Goal: Task Accomplishment & Management: Complete application form

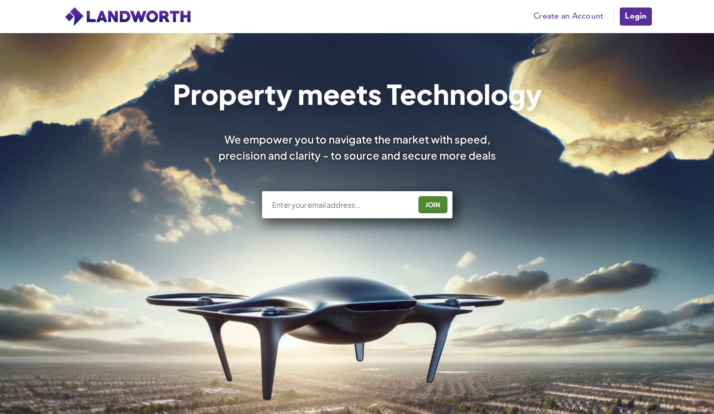
click at [591, 16] on link "Create an Account" at bounding box center [569, 16] width 80 height 15
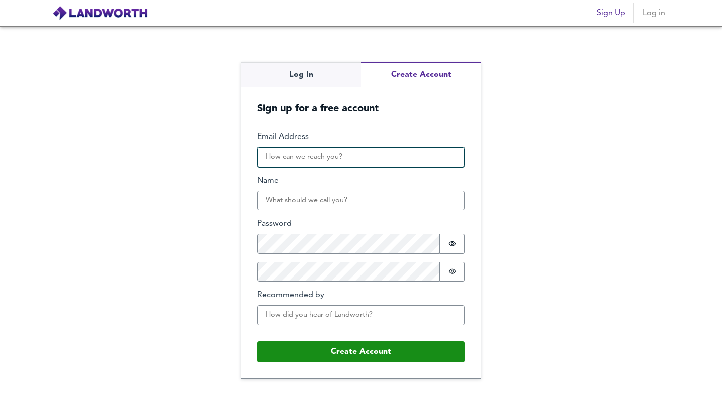
click at [298, 159] on input "Email Address" at bounding box center [361, 157] width 208 height 20
type input "[EMAIL_ADDRESS][DOMAIN_NAME]"
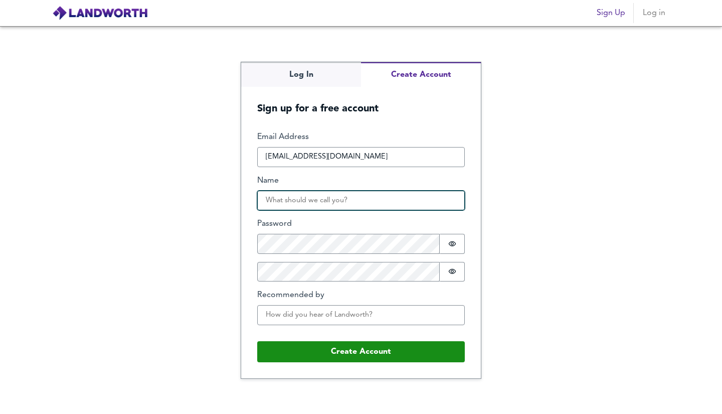
click at [310, 203] on input "Name" at bounding box center [361, 200] width 208 height 20
type input "[PERSON_NAME]"
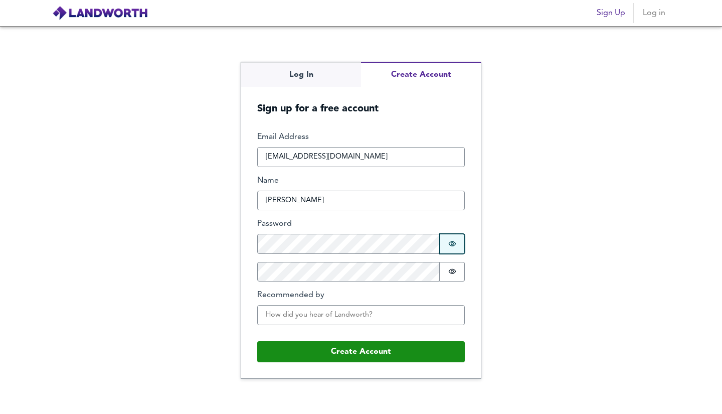
click at [444, 249] on button "Password is hidden" at bounding box center [452, 244] width 25 height 20
click at [444, 249] on button "Password is shown" at bounding box center [452, 244] width 25 height 20
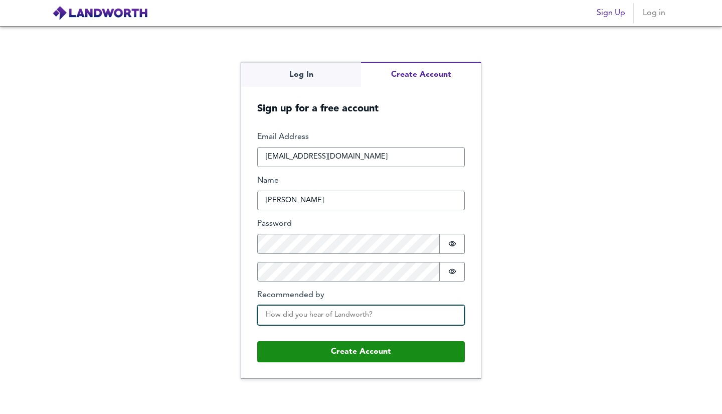
click at [343, 318] on input "Recommended by" at bounding box center [361, 315] width 208 height 20
type input "O"
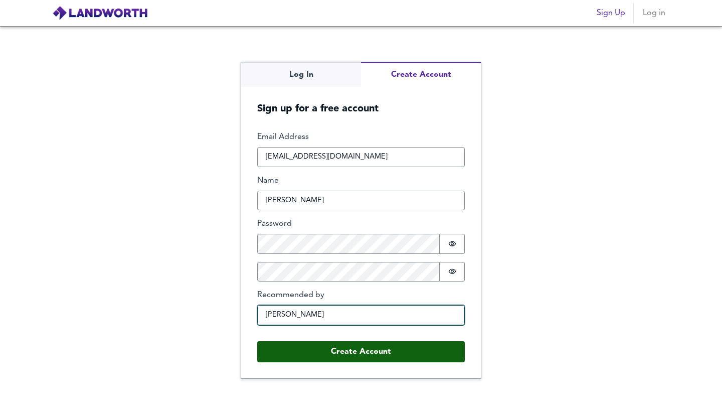
type input "Paul Chapman"
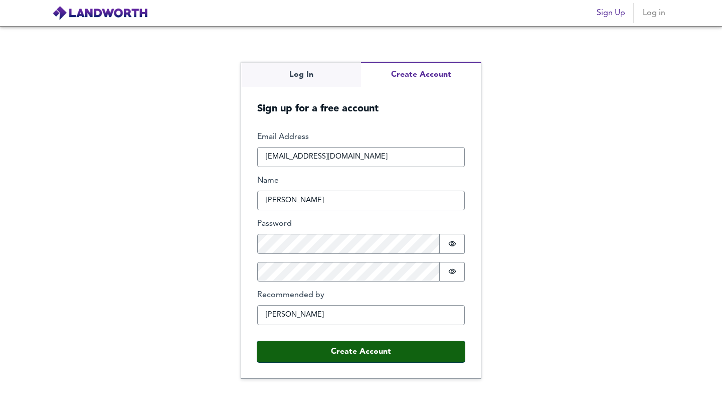
click at [325, 342] on button "Create Account" at bounding box center [361, 351] width 208 height 21
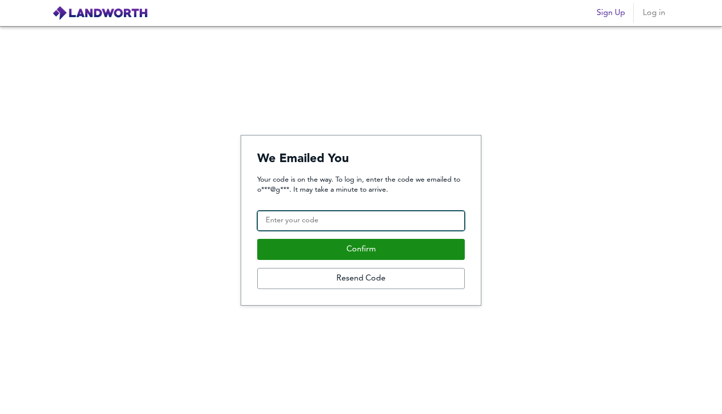
click at [373, 223] on input "Confirmation Code" at bounding box center [361, 221] width 208 height 20
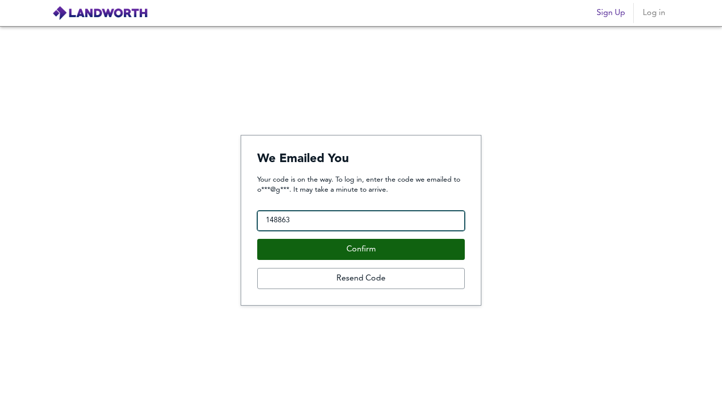
type input "148863"
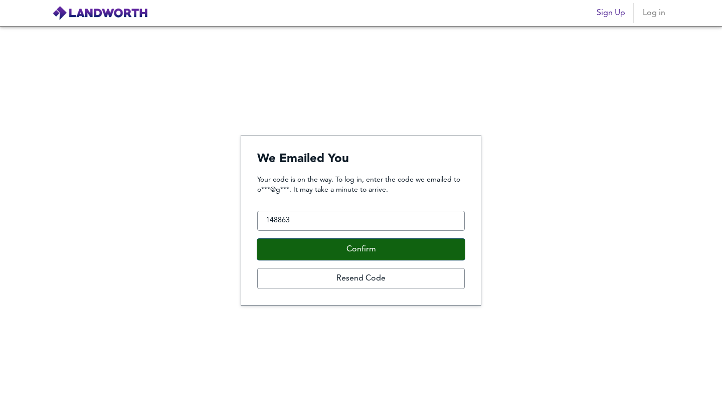
click at [361, 247] on button "Confirm" at bounding box center [361, 249] width 208 height 21
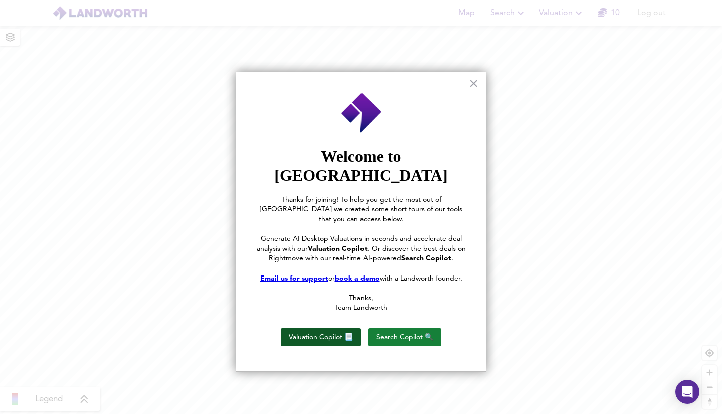
click at [323, 328] on button "Valuation Copilot 📃" at bounding box center [321, 337] width 80 height 18
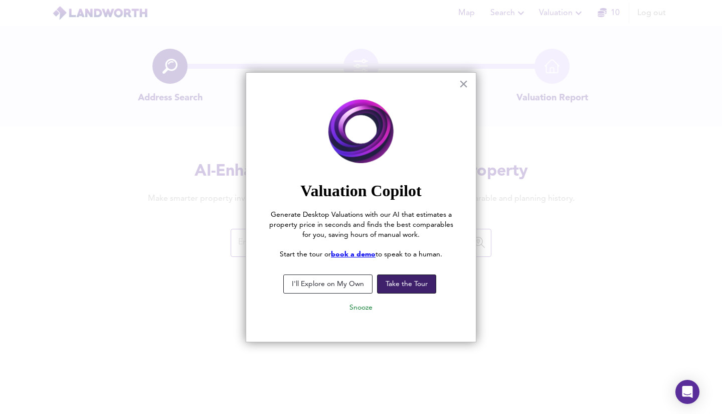
click at [389, 283] on button "Take the Tour" at bounding box center [406, 283] width 59 height 19
